Goal: Navigation & Orientation: Find specific page/section

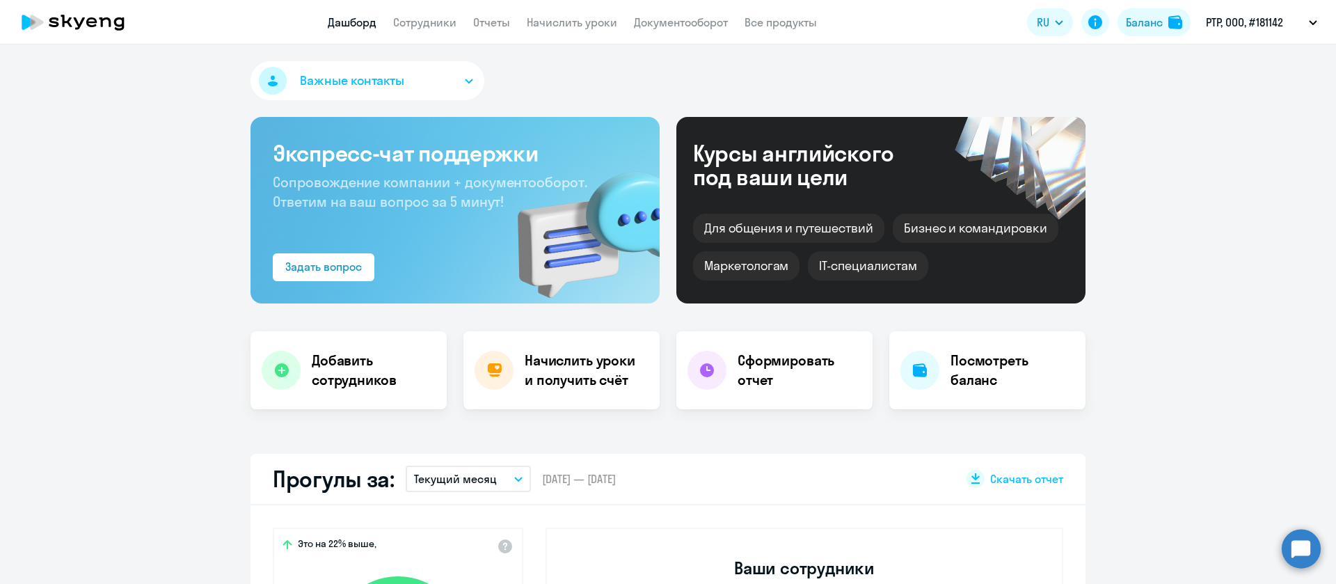
select select "30"
click at [663, 10] on app-header "Дашборд Сотрудники Отчеты Начислить уроки Документооборот Все продукты Дашборд …" at bounding box center [668, 22] width 1336 height 45
drag, startPoint x: 667, startPoint y: 11, endPoint x: 664, endPoint y: 18, distance: 7.3
click at [667, 13] on app-header "Дашборд Сотрудники Отчеты Начислить уроки Документооборот Все продукты Дашборд …" at bounding box center [668, 22] width 1336 height 45
click at [666, 20] on link "Документооборот" at bounding box center [681, 22] width 94 height 14
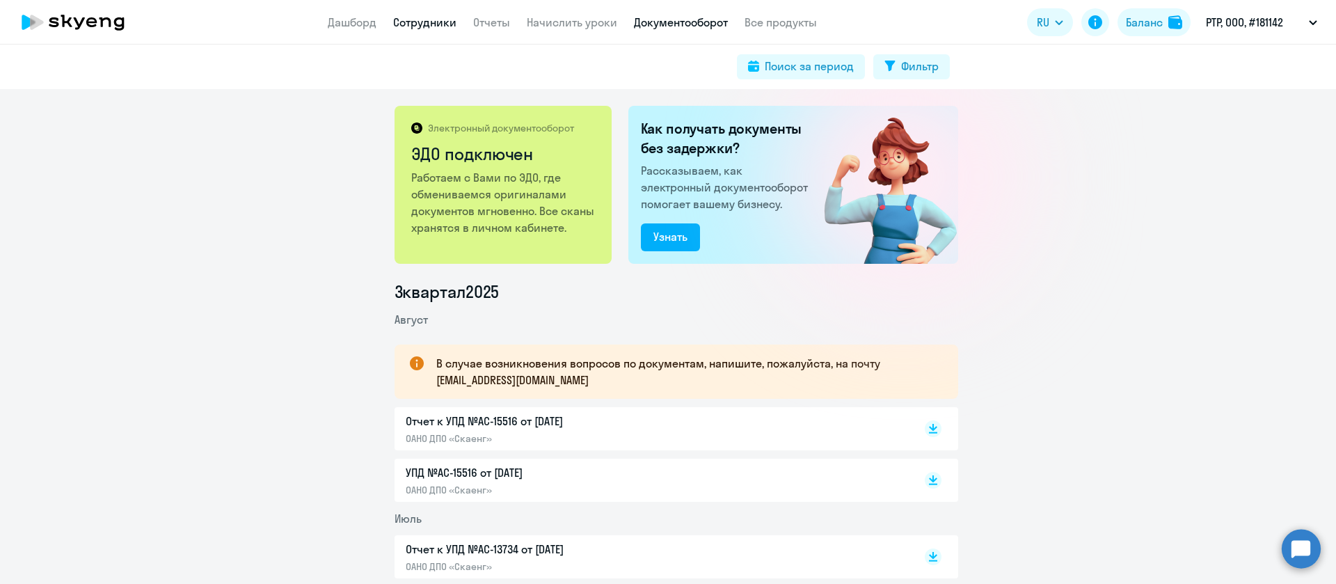
click at [422, 15] on link "Сотрудники" at bounding box center [424, 22] width 63 height 14
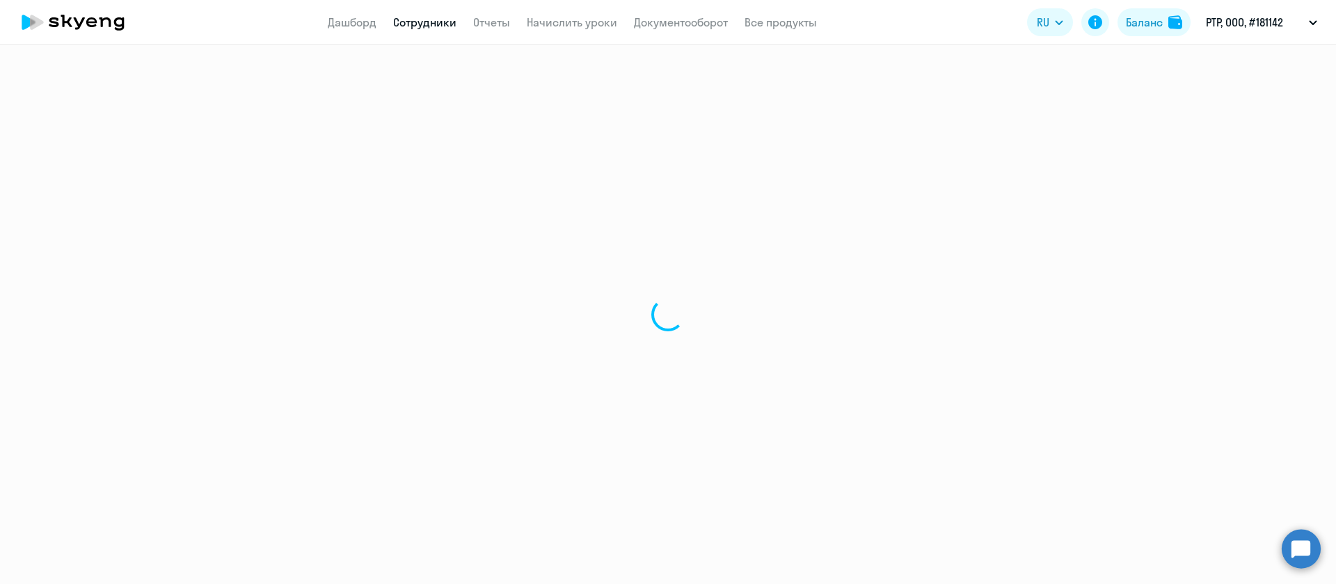
select select "30"
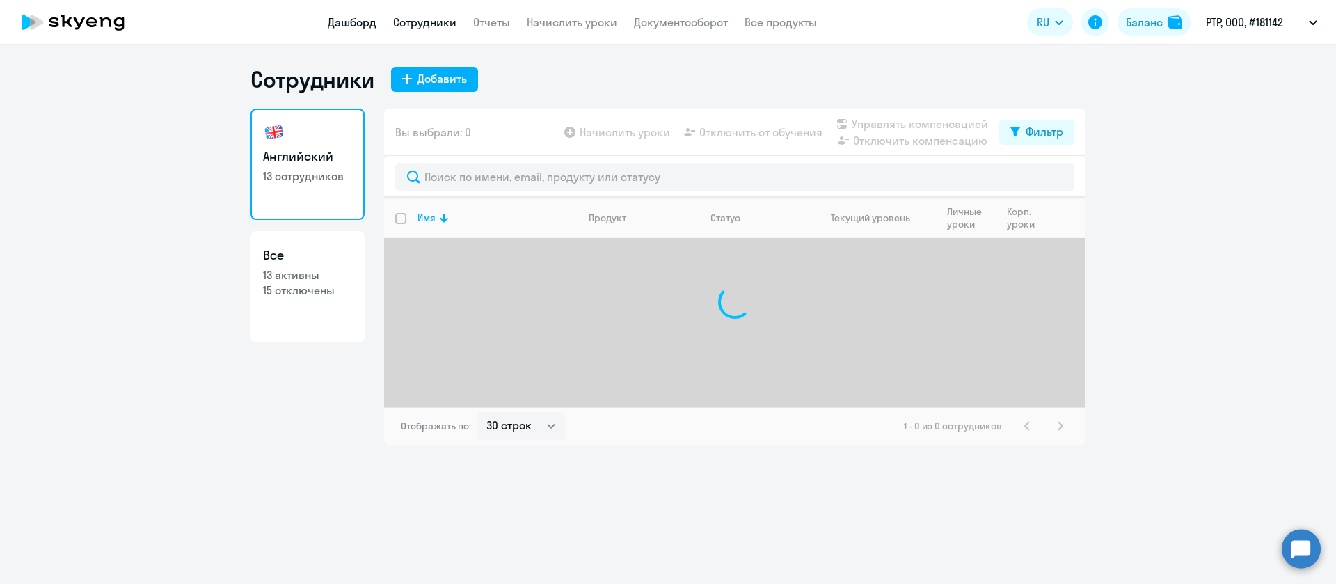
click at [337, 26] on link "Дашборд" at bounding box center [352, 22] width 49 height 14
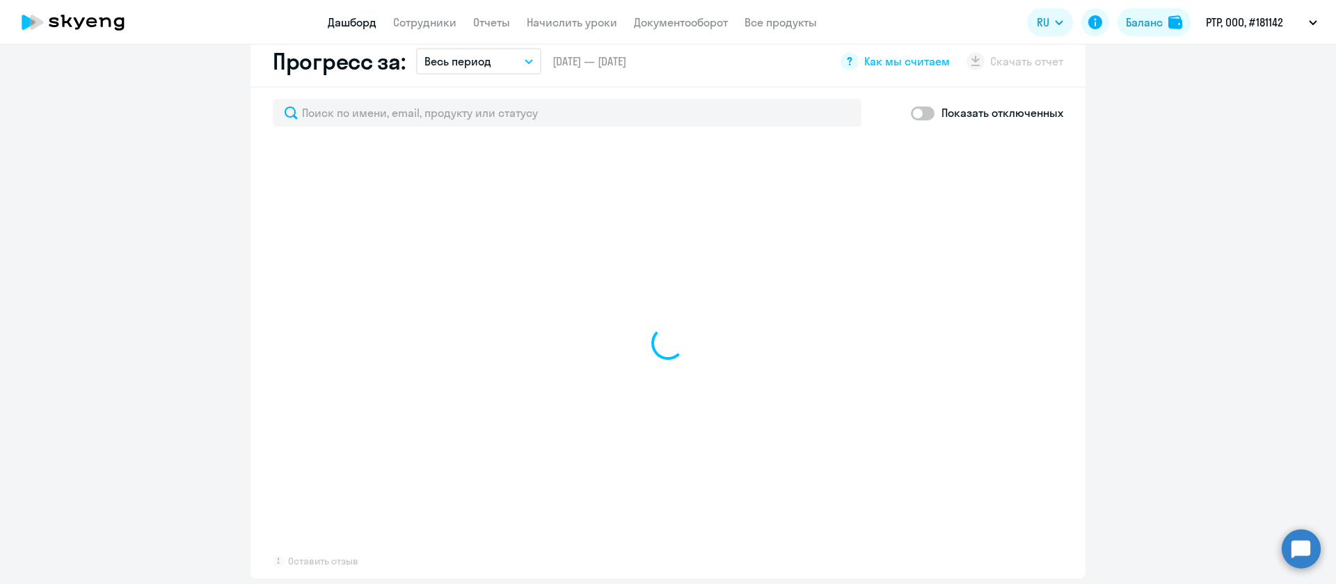
scroll to position [417, 0]
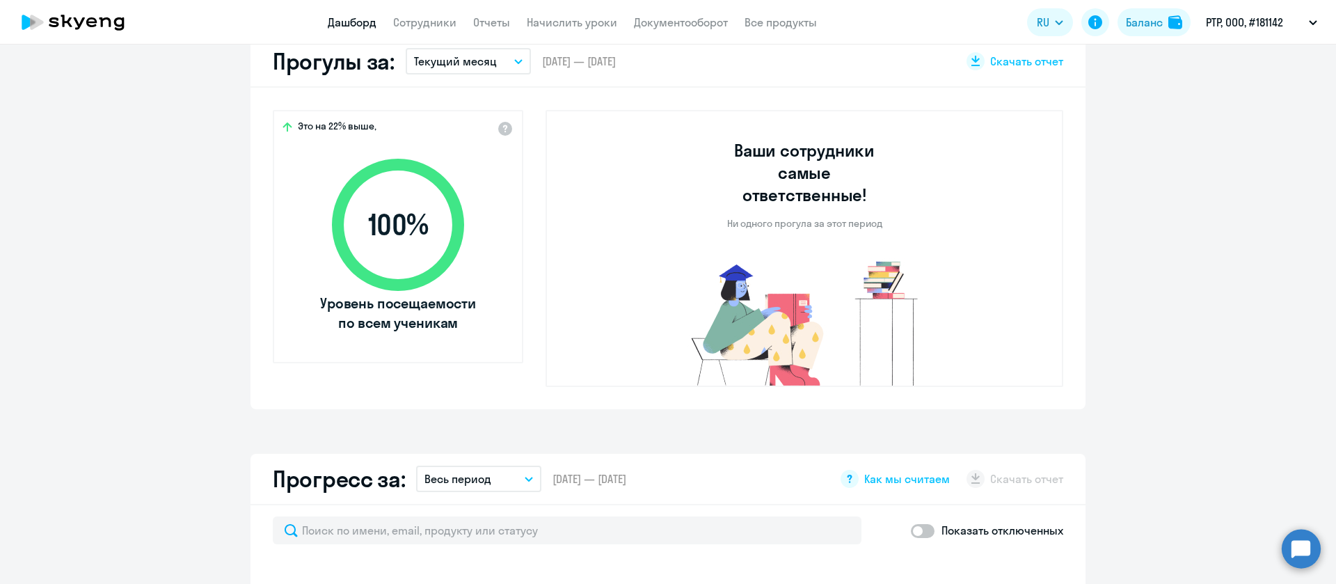
select select "30"
click at [678, 31] on app-header "Дашборд Сотрудники Отчеты Начислить уроки Документооборот Все продукты Дашборд …" at bounding box center [668, 22] width 1336 height 45
click at [681, 23] on link "Документооборот" at bounding box center [681, 22] width 94 height 14
